Goal: Task Accomplishment & Management: Complete application form

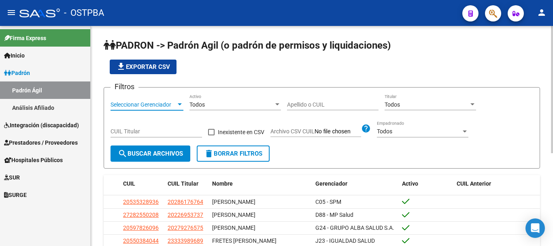
click at [177, 102] on div at bounding box center [179, 104] width 7 height 6
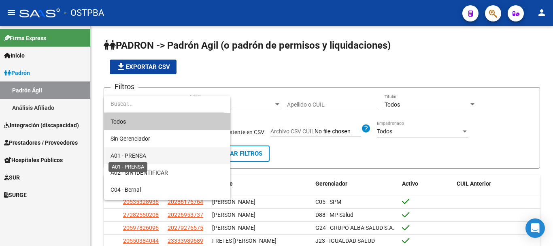
click at [141, 154] on span "A01 - PRENSA" at bounding box center [129, 155] width 36 height 6
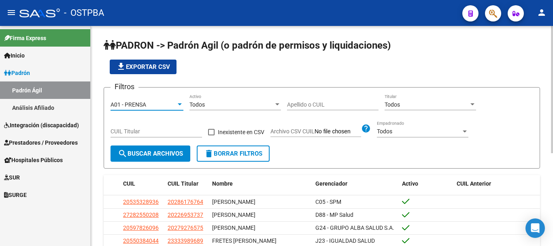
click at [315, 104] on input "Apellido o CUIL" at bounding box center [333, 104] width 92 height 7
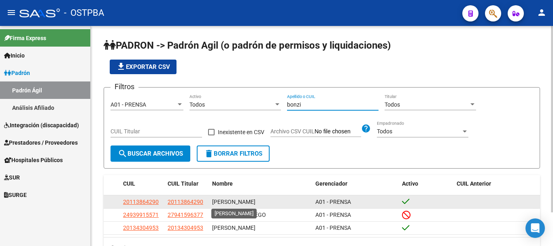
scroll to position [40, 0]
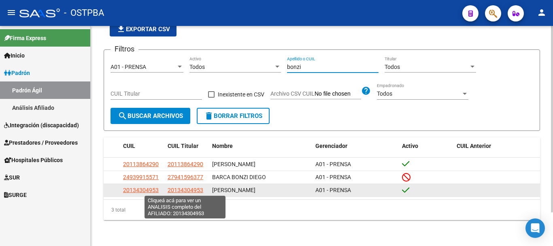
type input "bonzi"
click at [183, 189] on span "20134304953" at bounding box center [186, 190] width 36 height 6
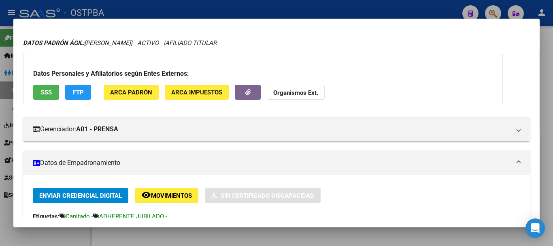
scroll to position [0, 0]
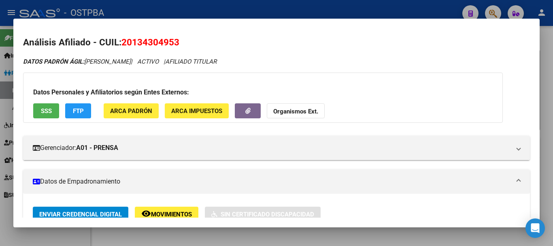
click at [110, 234] on div at bounding box center [276, 123] width 553 height 246
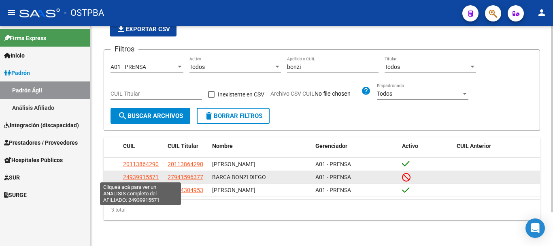
click at [141, 176] on span "24939915571" at bounding box center [141, 177] width 36 height 6
type textarea "24939915571"
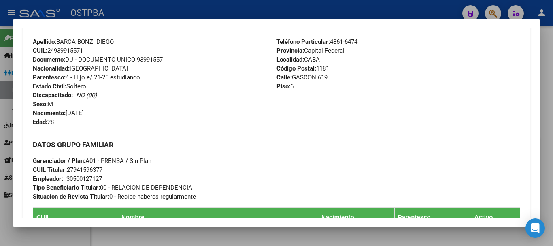
scroll to position [283, 0]
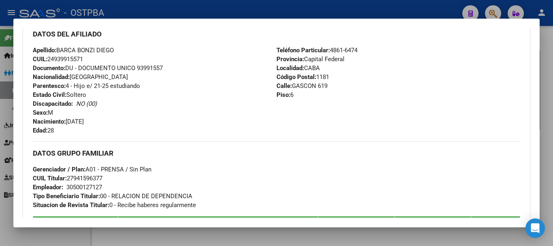
click at [258, 238] on div at bounding box center [276, 123] width 553 height 246
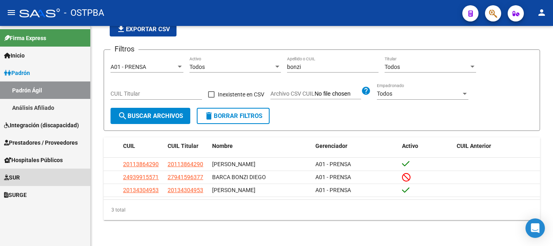
click at [15, 178] on span "SUR" at bounding box center [12, 177] width 16 height 9
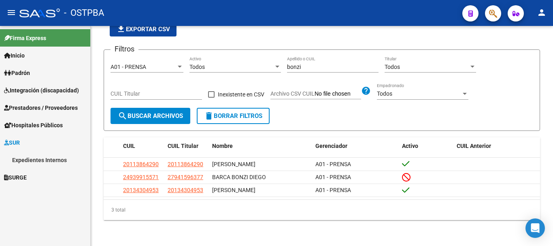
click at [44, 161] on link "Expedientes Internos" at bounding box center [45, 159] width 90 height 17
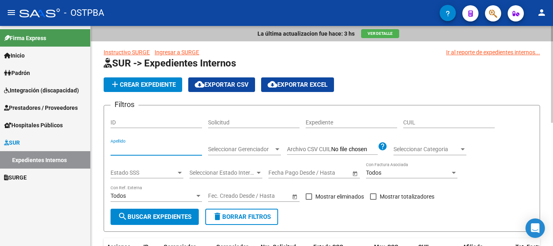
click at [128, 150] on input "Apellido" at bounding box center [157, 149] width 92 height 7
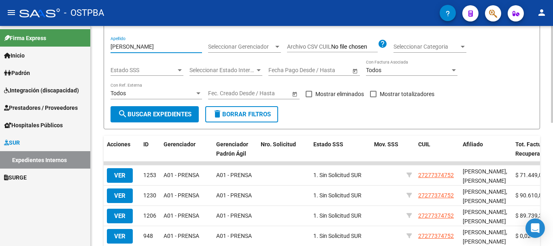
scroll to position [121, 0]
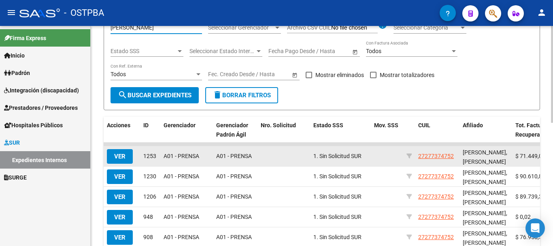
type input "[PERSON_NAME]"
click at [114, 154] on button "VER" at bounding box center [120, 156] width 26 height 15
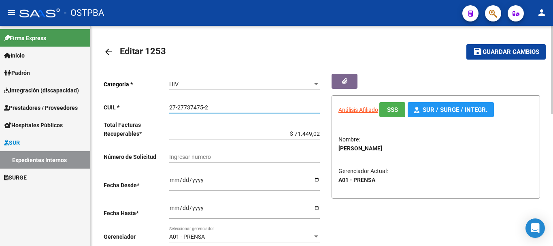
click at [171, 106] on input "27-27737475-2" at bounding box center [244, 107] width 151 height 7
click at [169, 106] on input "27-27737475-2" at bounding box center [244, 107] width 151 height 7
click at [224, 107] on input "27-27737475-2" at bounding box center [244, 107] width 151 height 7
drag, startPoint x: 209, startPoint y: 107, endPoint x: 166, endPoint y: 108, distance: 43.0
click at [165, 108] on app-form-text-field "CUIL * 27-27737475-2 Ingresar CUIL" at bounding box center [212, 107] width 216 height 6
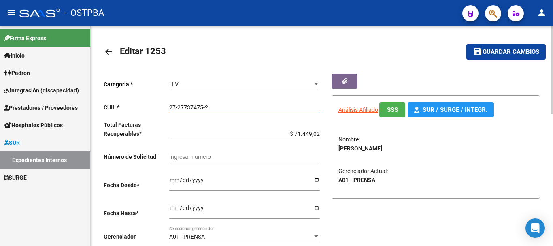
click at [107, 50] on mat-icon "arrow_back" at bounding box center [109, 52] width 10 height 10
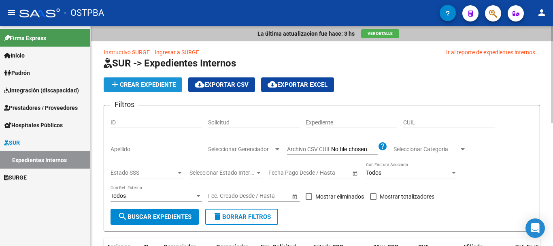
click at [152, 85] on span "add Crear Expediente" at bounding box center [143, 84] width 66 height 7
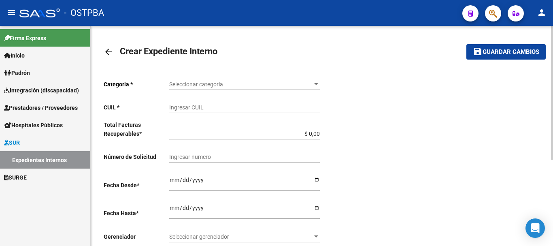
click at [316, 83] on div at bounding box center [316, 84] width 7 height 6
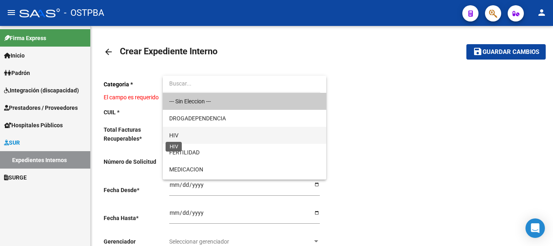
click at [174, 132] on span "HIV" at bounding box center [173, 135] width 9 height 6
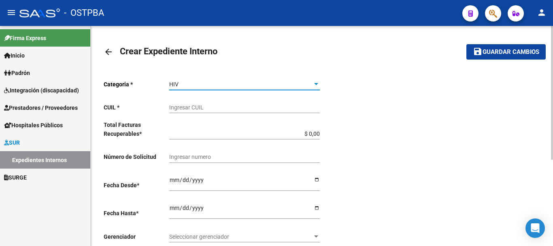
click at [184, 108] on input "Ingresar CUIL" at bounding box center [244, 107] width 151 height 7
paste input "27-27737475-2"
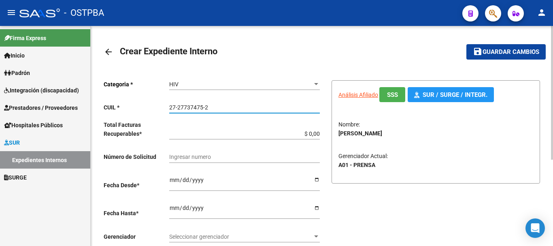
type input "27-27737475-2"
click at [318, 132] on input "$ 0,00" at bounding box center [244, 133] width 151 height 7
type input "$ 0,01"
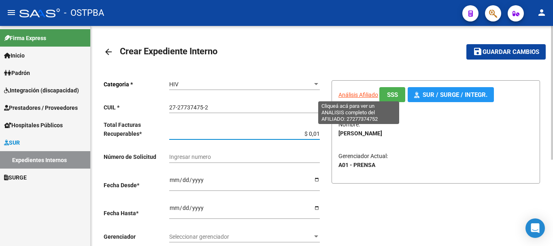
click at [358, 92] on span "Análisis Afiliado" at bounding box center [359, 95] width 40 height 6
type textarea "27277374752"
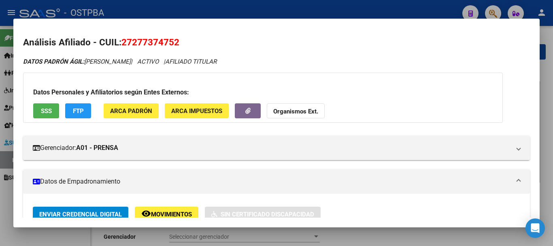
click at [362, 234] on div at bounding box center [276, 123] width 553 height 246
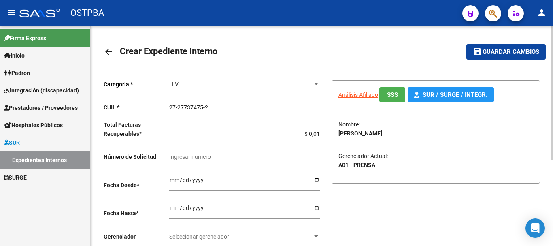
click at [318, 177] on input "Ingresar desde" at bounding box center [244, 183] width 151 height 12
type input "[DATE]"
click at [316, 207] on input "Ingresar hasta" at bounding box center [244, 211] width 151 height 12
type input "[DATE]"
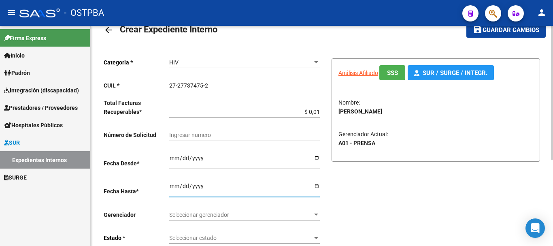
scroll to position [40, 0]
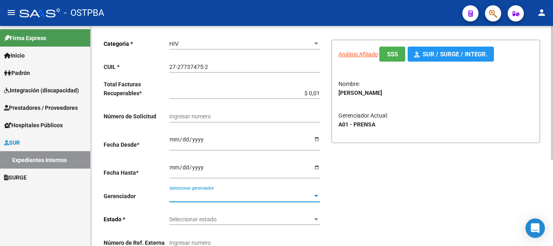
click at [316, 196] on div at bounding box center [316, 196] width 4 height 2
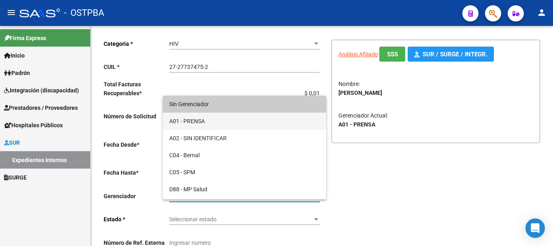
click at [190, 120] on span "A01 - PRENSA" at bounding box center [244, 121] width 151 height 17
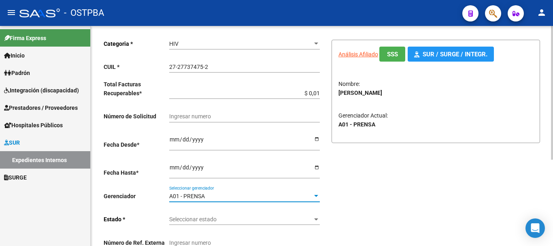
click at [315, 219] on div at bounding box center [316, 219] width 4 height 2
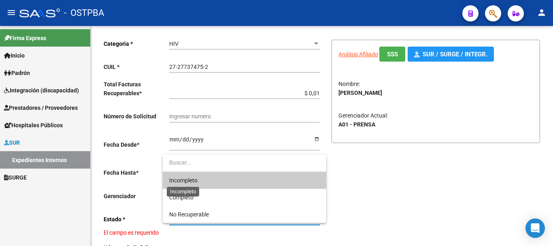
click at [185, 178] on span "Incompleto" at bounding box center [183, 180] width 28 height 6
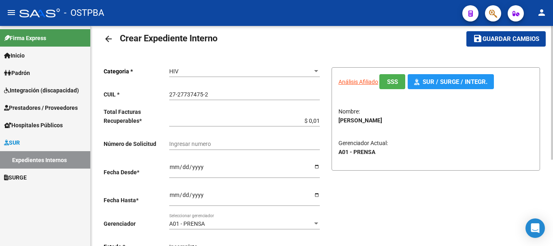
scroll to position [0, 0]
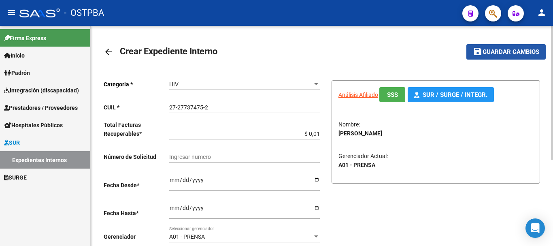
click at [508, 54] on span "Guardar cambios" at bounding box center [511, 52] width 57 height 7
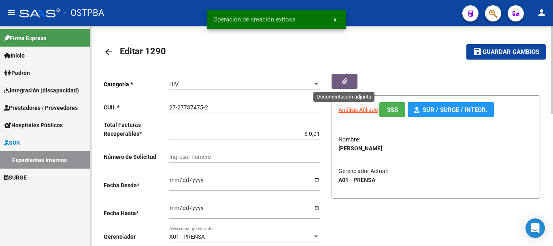
click at [347, 78] on button "button" at bounding box center [345, 81] width 26 height 15
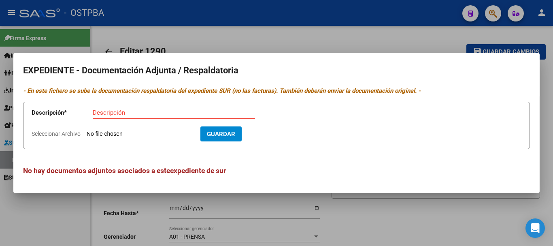
click at [119, 113] on input "Descripción" at bounding box center [174, 112] width 162 height 7
type input "Documentacion F-ANHE"
click at [235, 134] on span "Guardar" at bounding box center [221, 133] width 28 height 7
click at [142, 133] on input "Seleccionar Archivo" at bounding box center [140, 134] width 107 height 8
type input "C:\fakepath\Documentacion F-ANHE_20250911_0001.pdf"
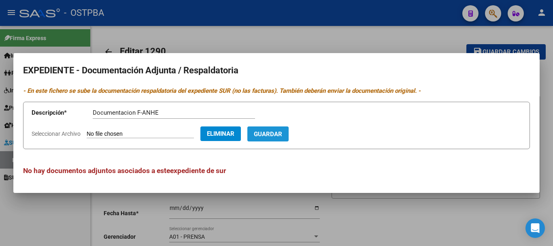
click at [282, 135] on span "Guardar" at bounding box center [268, 133] width 28 height 7
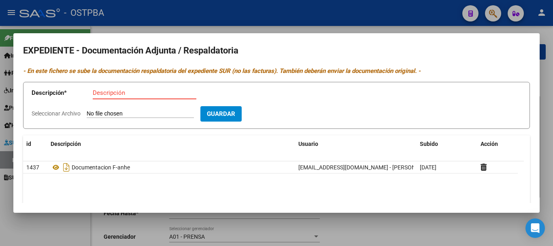
click at [104, 92] on input "Descripción" at bounding box center [145, 92] width 104 height 7
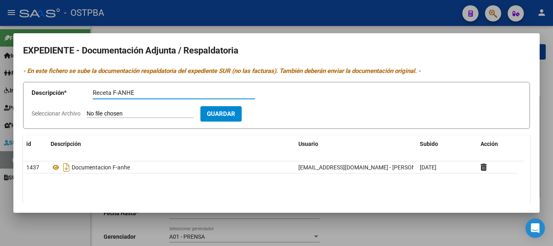
type input "Receta F-ANHE"
click at [119, 114] on input "Seleccionar Archivo" at bounding box center [140, 114] width 107 height 8
type input "C:\fakepath\Receta F-ANHE_20250911_0001.pdf"
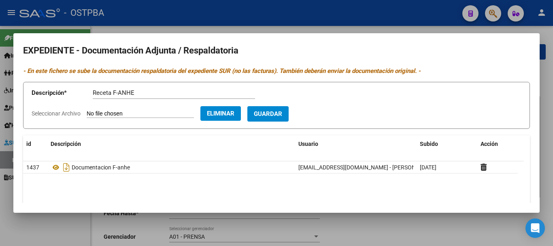
click at [282, 113] on span "Guardar" at bounding box center [268, 114] width 28 height 7
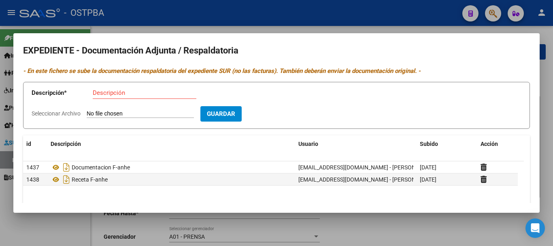
click at [399, 232] on div at bounding box center [276, 123] width 553 height 246
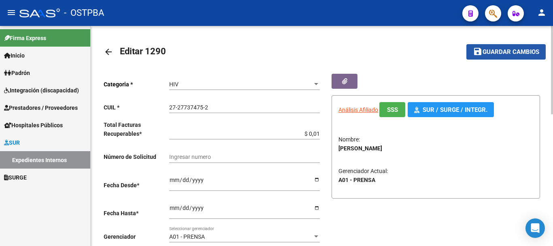
click at [495, 54] on span "Guardar cambios" at bounding box center [511, 52] width 57 height 7
click at [108, 51] on mat-icon "arrow_back" at bounding box center [109, 52] width 10 height 10
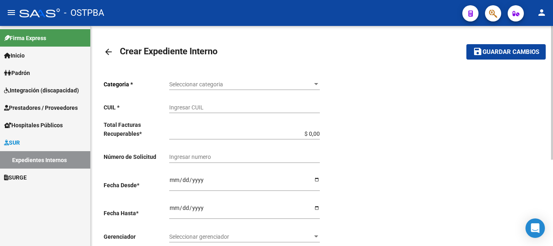
click at [105, 51] on mat-icon "arrow_back" at bounding box center [109, 52] width 10 height 10
